Goal: Find specific page/section: Find specific page/section

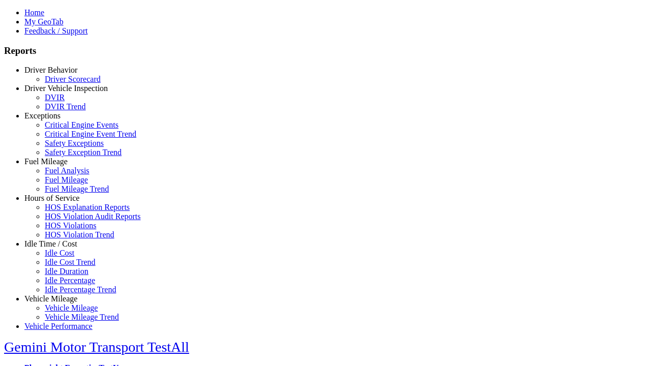
click at [59, 120] on link "Exceptions" at bounding box center [42, 115] width 36 height 9
click at [66, 157] on link "Safety Exception Trend" at bounding box center [83, 152] width 77 height 9
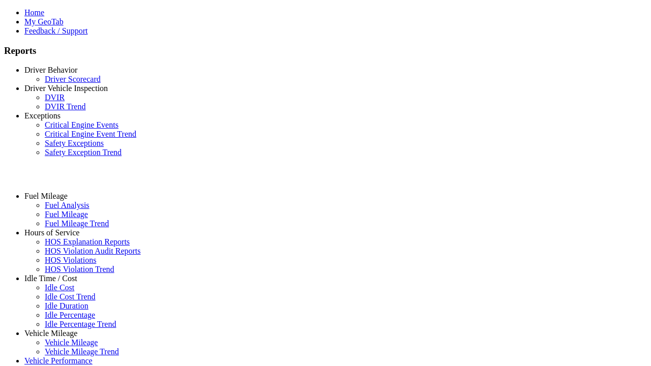
select select "**********"
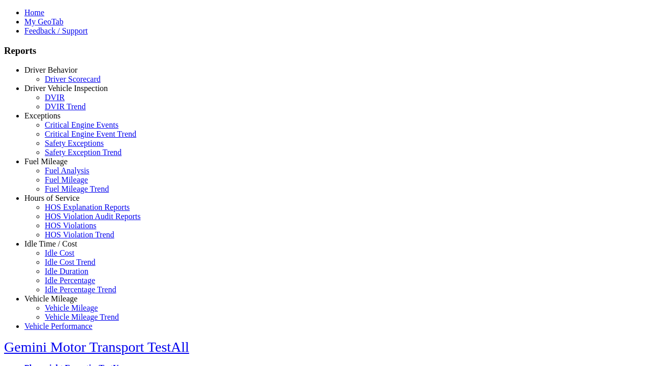
type input "**********"
